Goal: Information Seeking & Learning: Learn about a topic

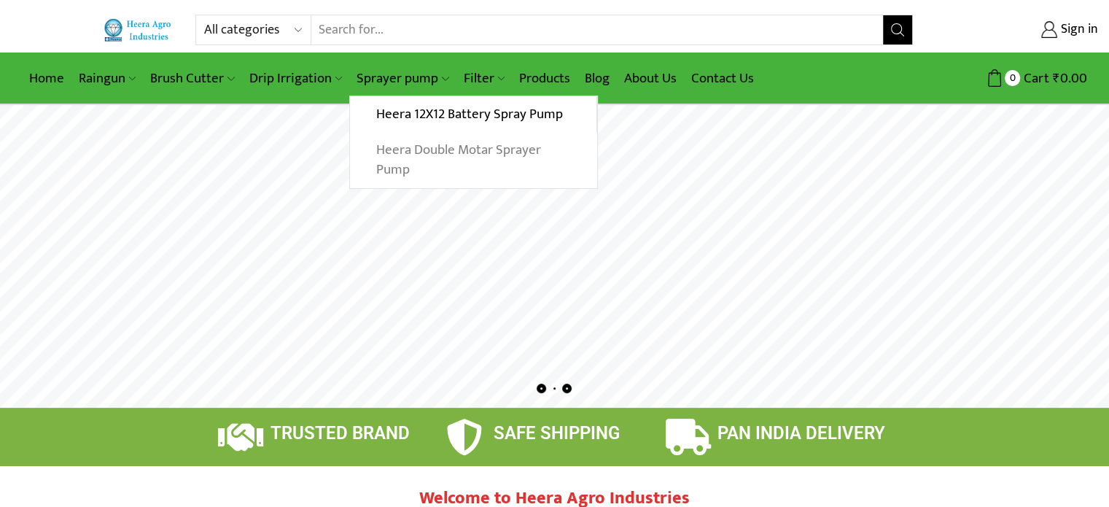
click at [427, 142] on link "Heera Double Motar Sprayer Pump" at bounding box center [473, 160] width 247 height 56
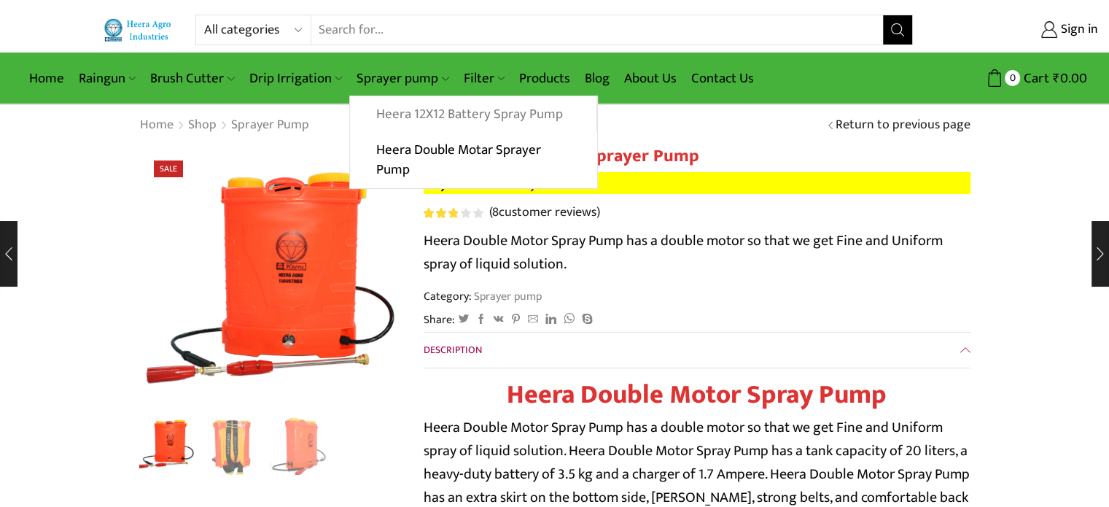
click at [452, 102] on link "Heera 12X12 Battery Spray Pump" at bounding box center [473, 114] width 246 height 36
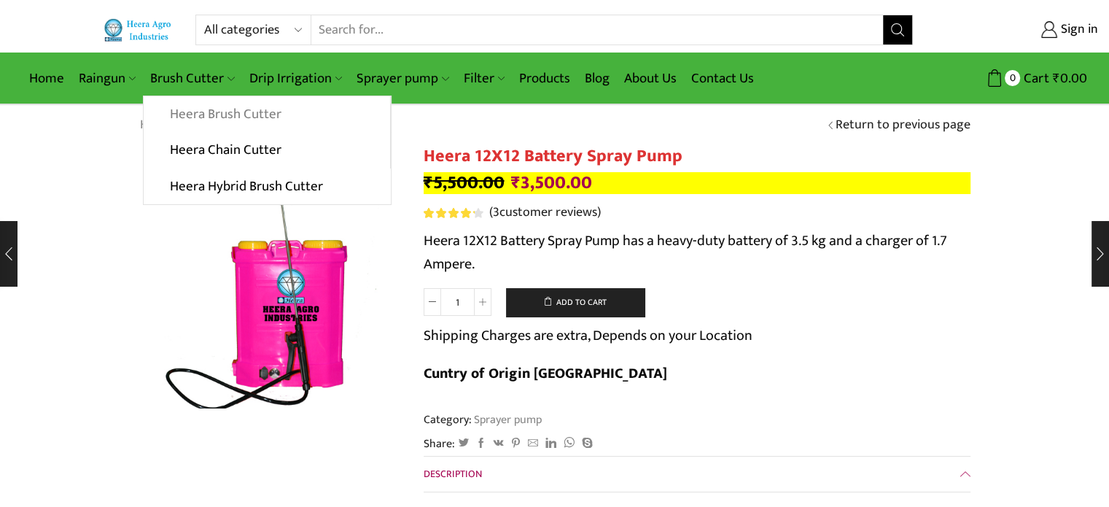
click at [227, 108] on link "Heera Brush Cutter" at bounding box center [267, 114] width 246 height 36
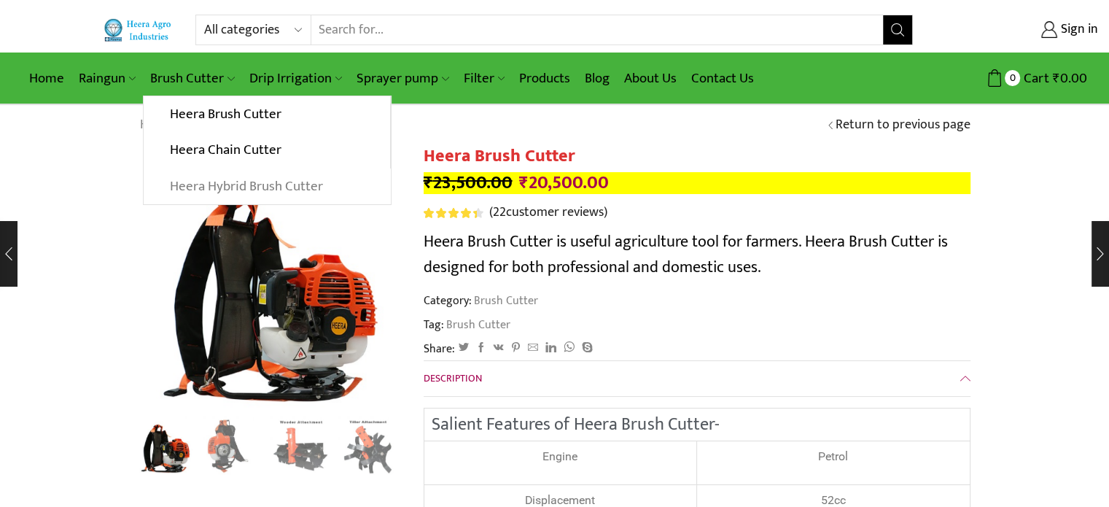
click at [213, 183] on link "Heera Hybrid Brush Cutter" at bounding box center [267, 186] width 247 height 36
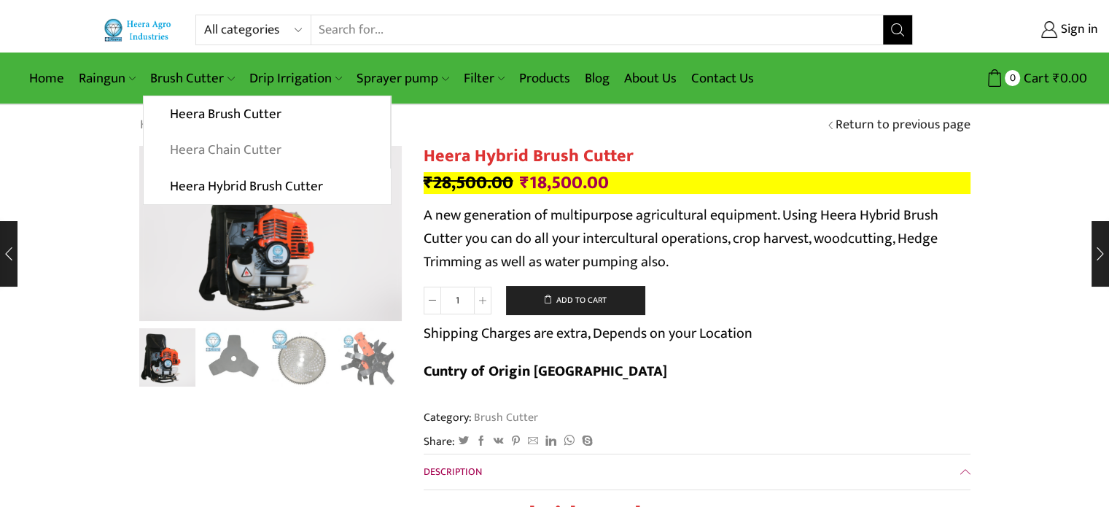
click at [200, 157] on link "Heera Chain Cutter" at bounding box center [267, 150] width 246 height 36
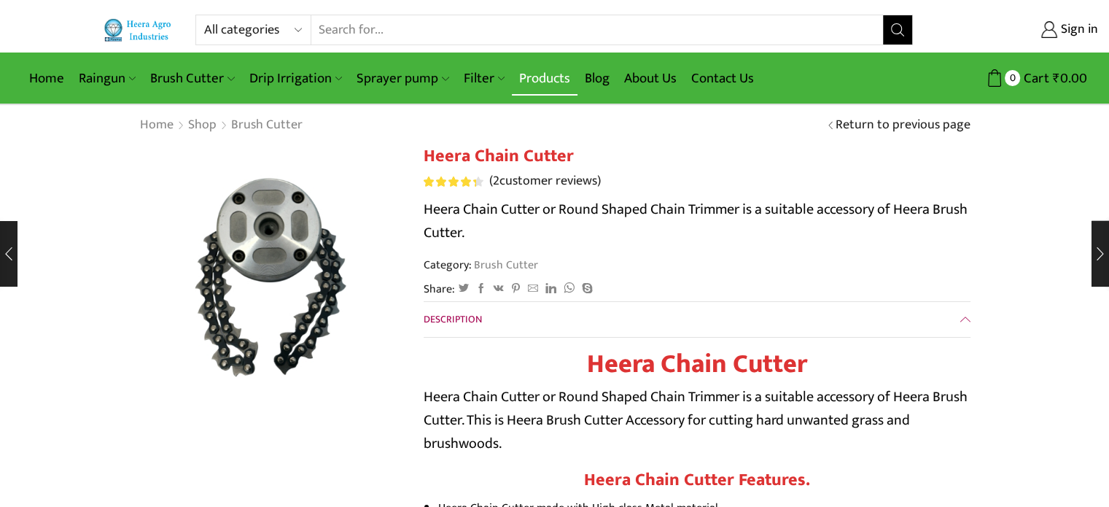
click at [535, 89] on link "Products" at bounding box center [545, 78] width 66 height 34
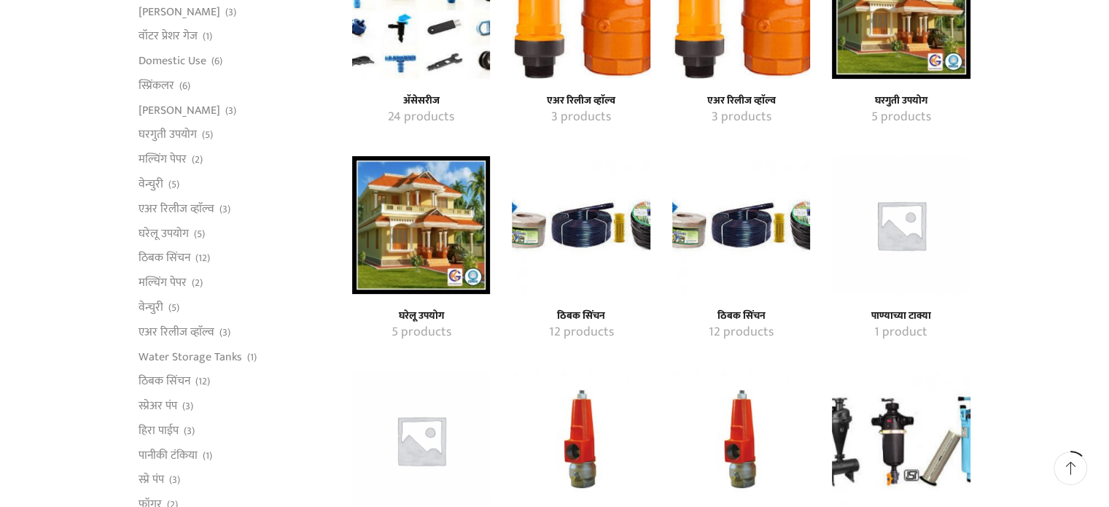
scroll to position [473, 0]
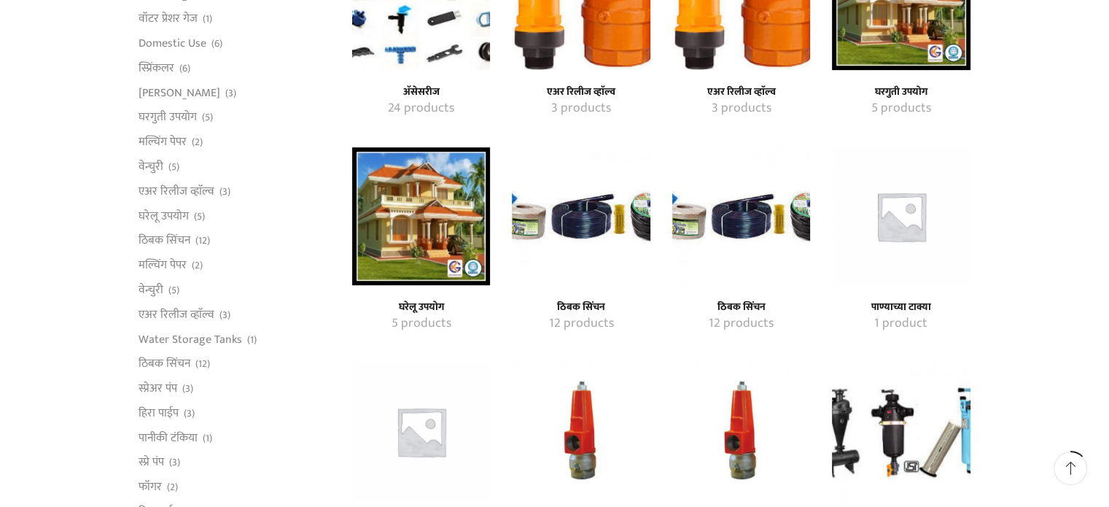
click at [420, 238] on img "Visit product category घरेलू उपयोग" at bounding box center [421, 216] width 138 height 138
